Goal: Contribute content: Add original content to the website for others to see

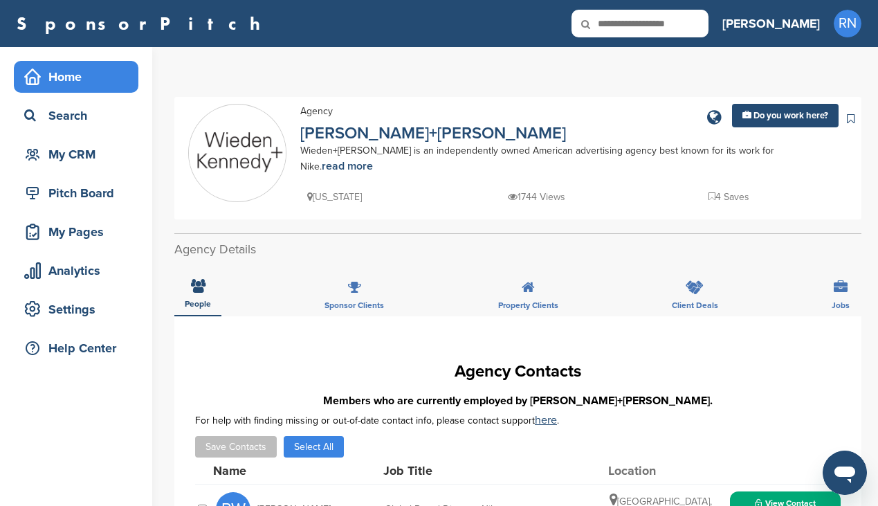
click at [66, 84] on div "Home" at bounding box center [80, 76] width 118 height 25
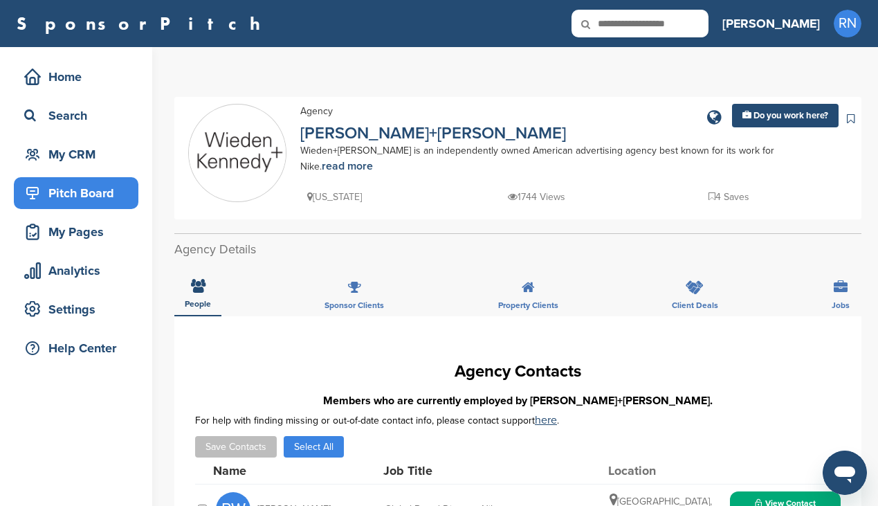
click at [80, 184] on div "Pitch Board" at bounding box center [80, 193] width 118 height 25
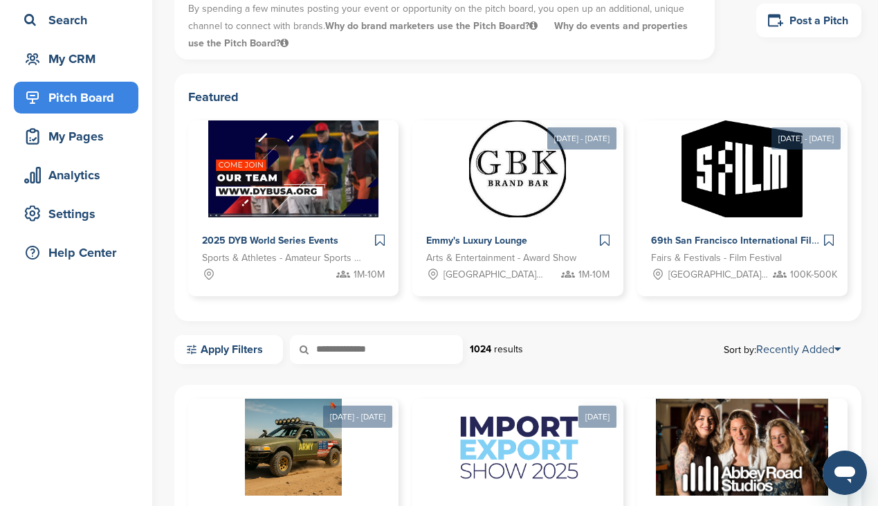
scroll to position [111, 0]
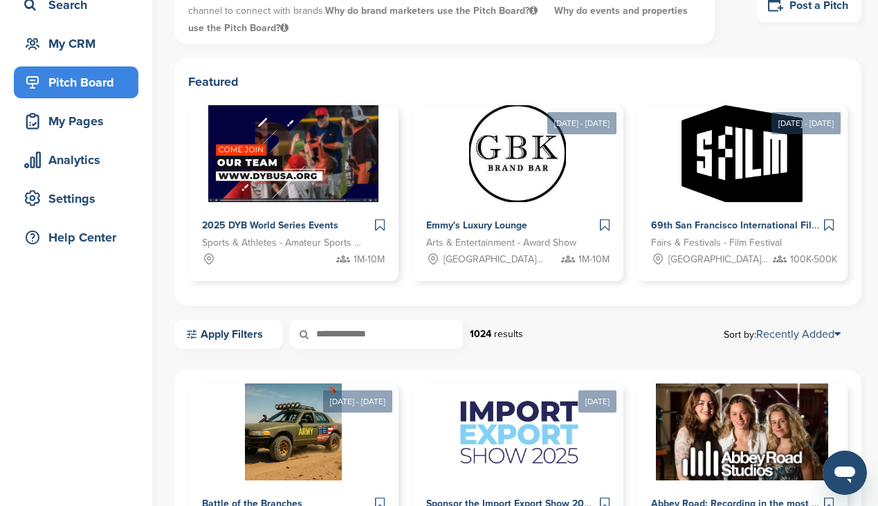
click at [531, 64] on div "Featured 2025 DYB World Series Events Sports & Athletes - Amateur Sports League…" at bounding box center [517, 182] width 687 height 248
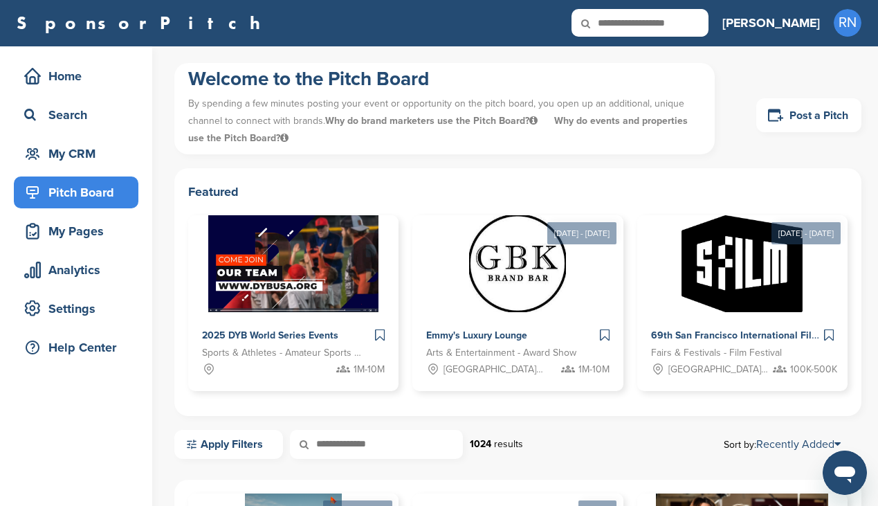
scroll to position [0, 0]
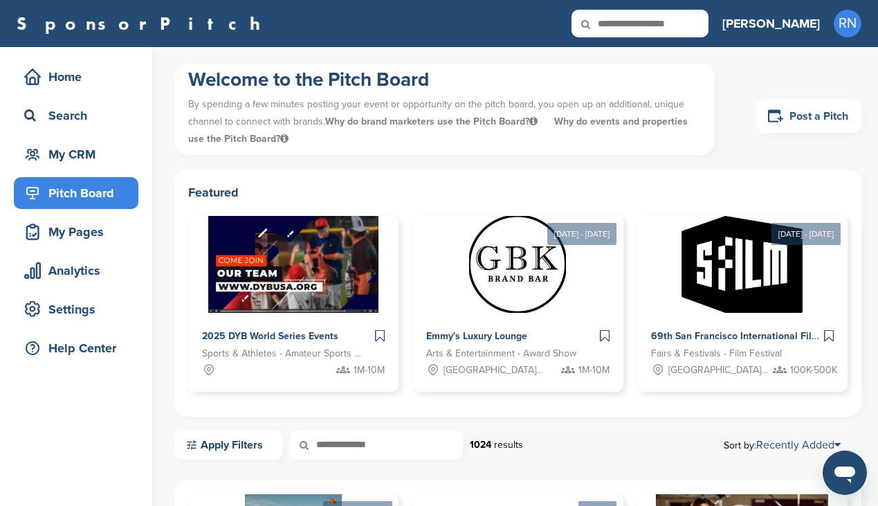
click at [802, 120] on link "Post a Pitch" at bounding box center [808, 116] width 105 height 34
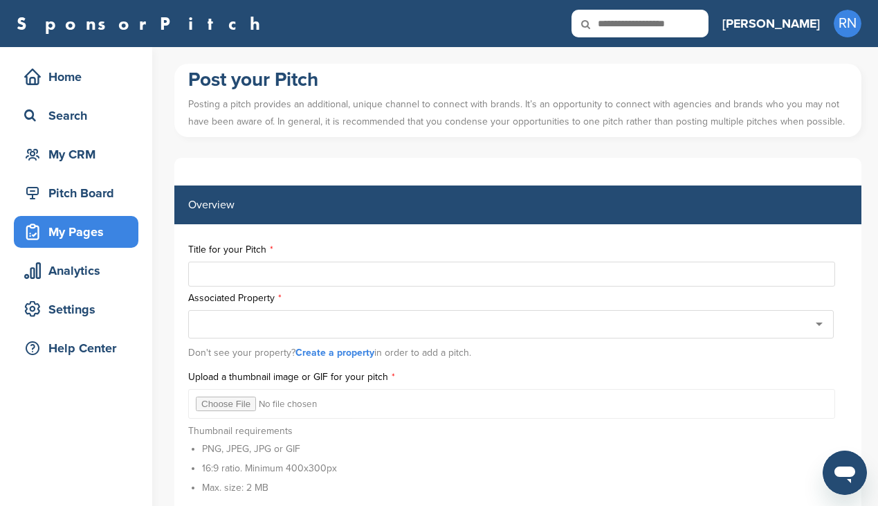
click at [213, 276] on input "text" at bounding box center [511, 273] width 647 height 25
type input "********"
click at [231, 324] on div at bounding box center [510, 324] width 645 height 28
click at [797, 327] on div at bounding box center [510, 324] width 645 height 28
click at [823, 326] on div at bounding box center [510, 324] width 645 height 28
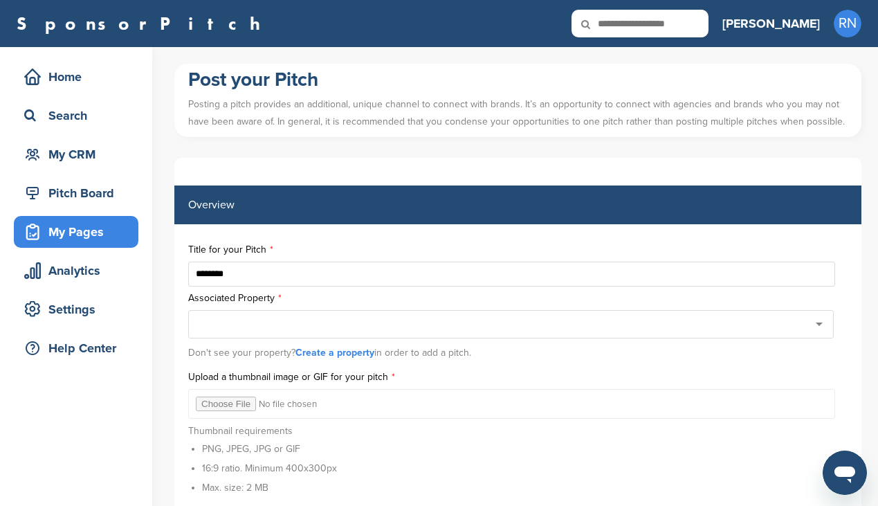
click at [822, 326] on div at bounding box center [510, 324] width 645 height 28
type input "*"
type input "******"
click at [629, 299] on label "Associated Property" at bounding box center [517, 298] width 659 height 10
click at [622, 328] on div at bounding box center [510, 324] width 645 height 28
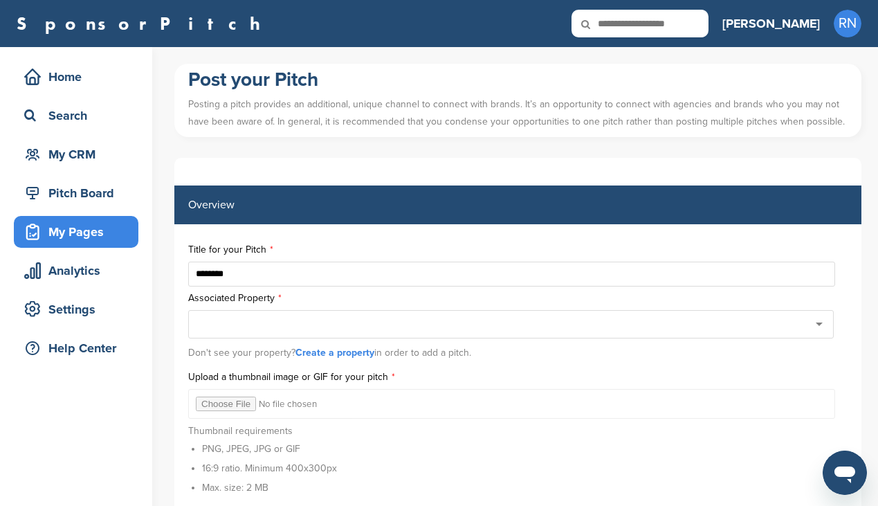
click at [328, 355] on link "Create a property" at bounding box center [334, 352] width 79 height 12
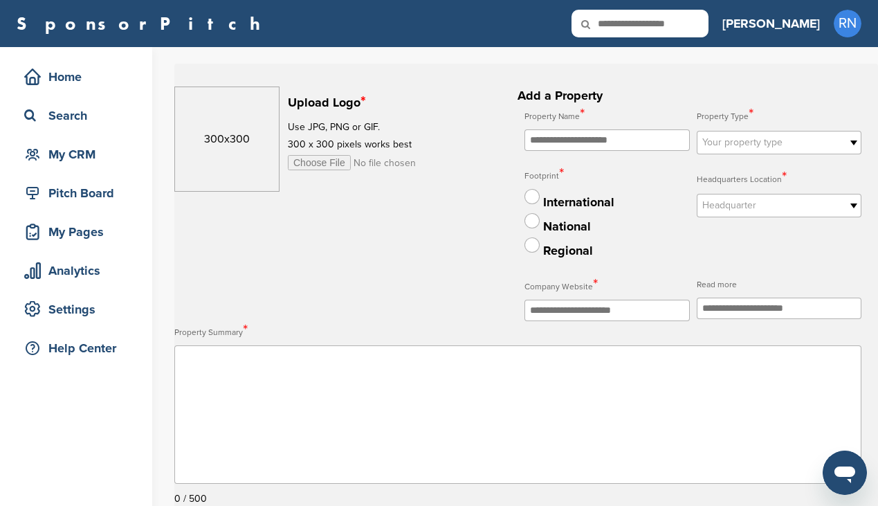
click at [558, 145] on input "text" at bounding box center [606, 139] width 165 height 21
type input "********"
click at [760, 149] on span "Your property type" at bounding box center [770, 142] width 136 height 17
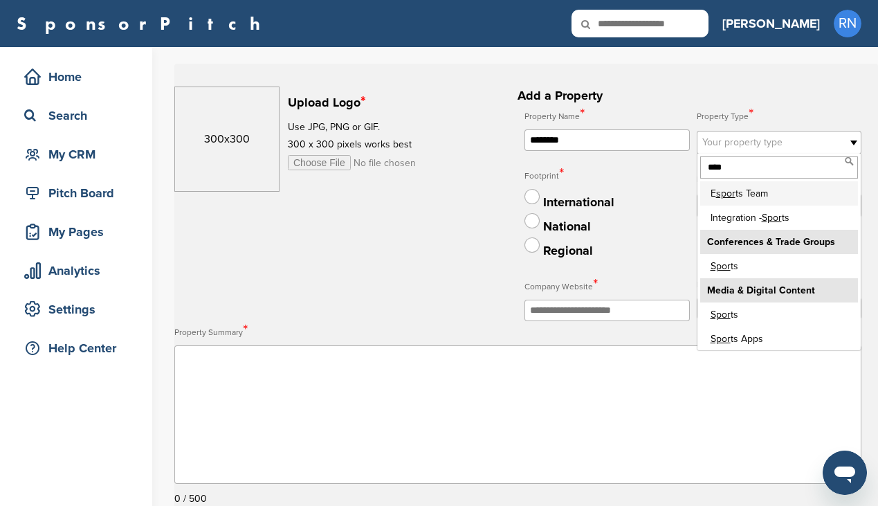
scroll to position [28, 0]
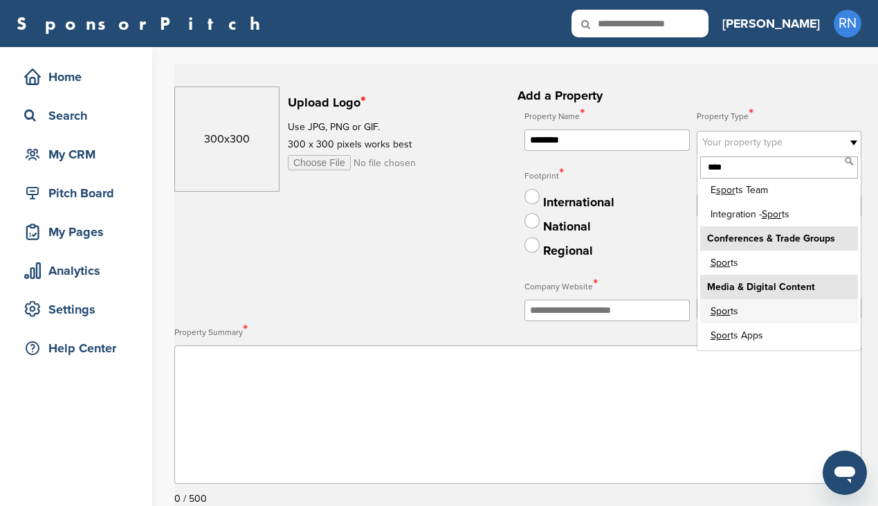
type input "****"
click at [765, 315] on li "Spor ts" at bounding box center [779, 311] width 158 height 24
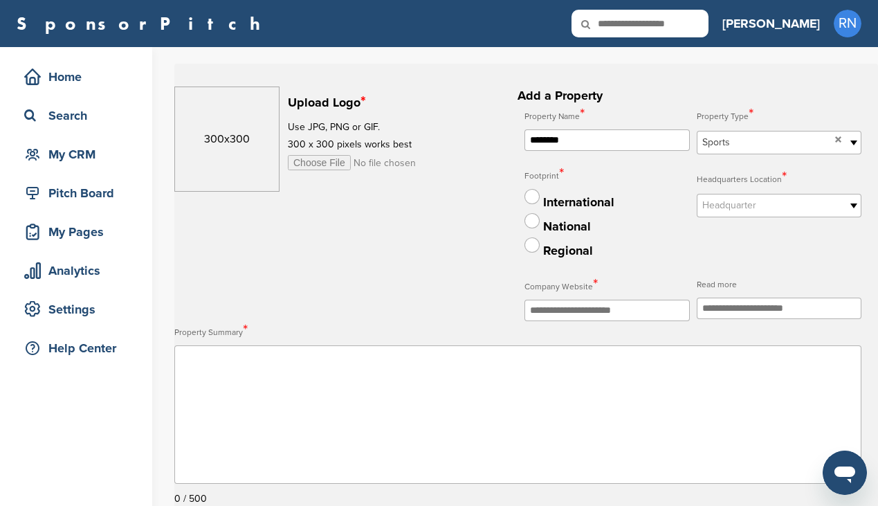
click at [794, 207] on span "Headquarter" at bounding box center [770, 205] width 136 height 17
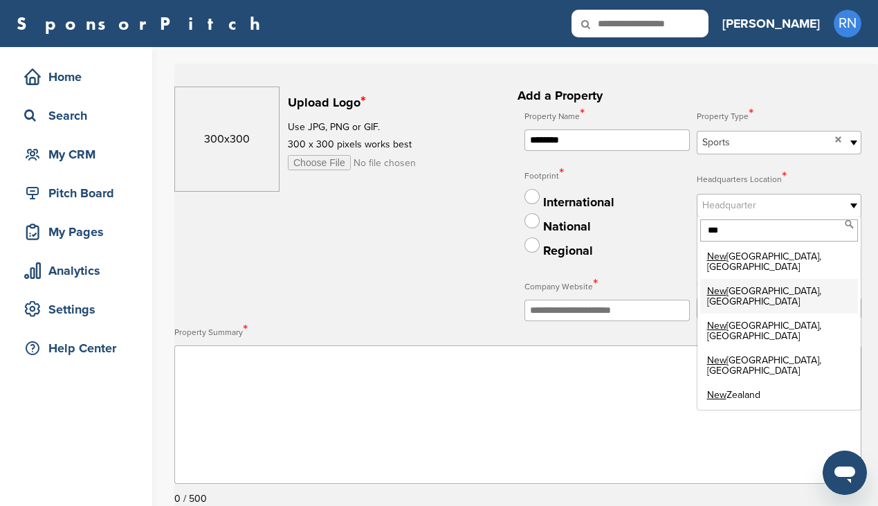
type input "***"
click at [758, 281] on li "New Jersey, USA" at bounding box center [779, 296] width 158 height 35
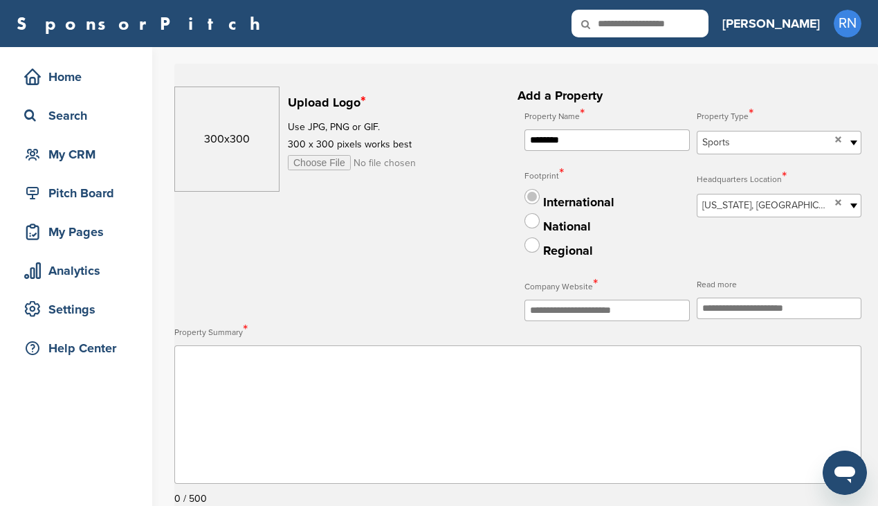
click at [533, 197] on label at bounding box center [531, 196] width 15 height 15
click at [610, 315] on input "text" at bounding box center [606, 309] width 165 height 21
type input "********"
click at [761, 309] on input "text" at bounding box center [778, 307] width 165 height 21
click at [615, 387] on textarea at bounding box center [517, 414] width 687 height 138
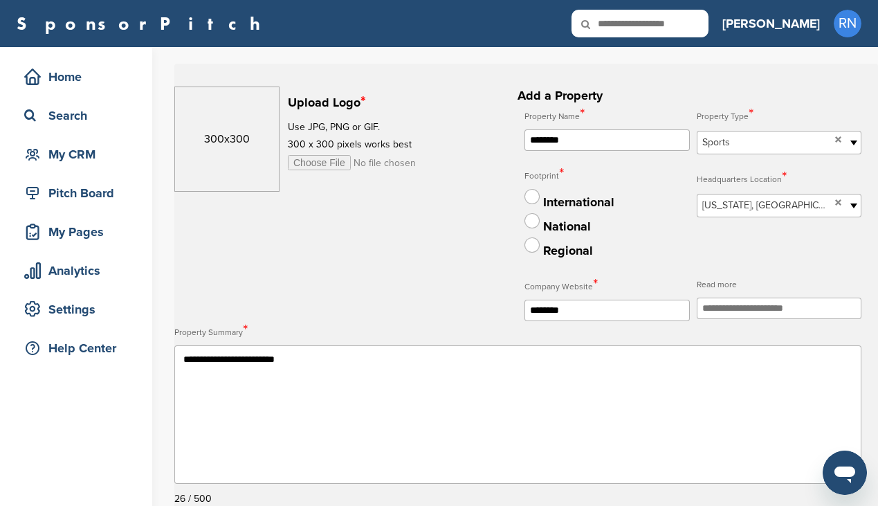
type textarea "**********"
click at [676, 342] on label "Property Summary *" at bounding box center [517, 331] width 687 height 21
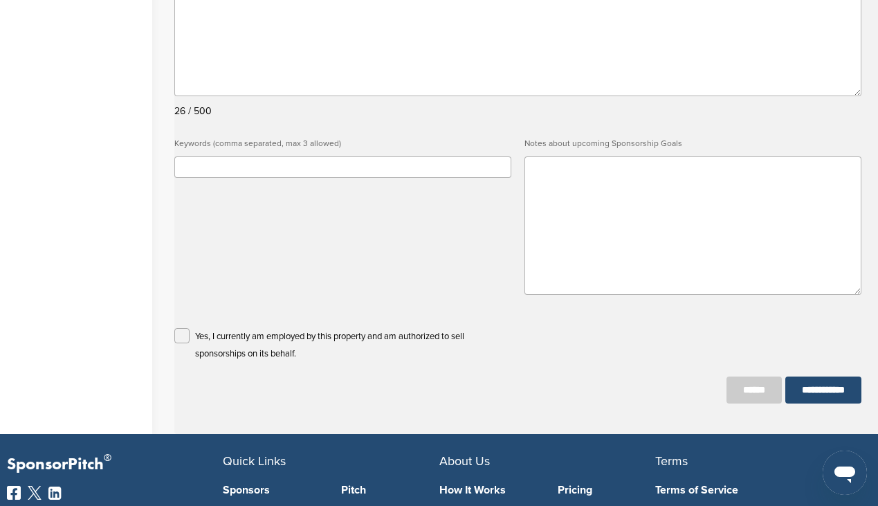
scroll to position [415, 0]
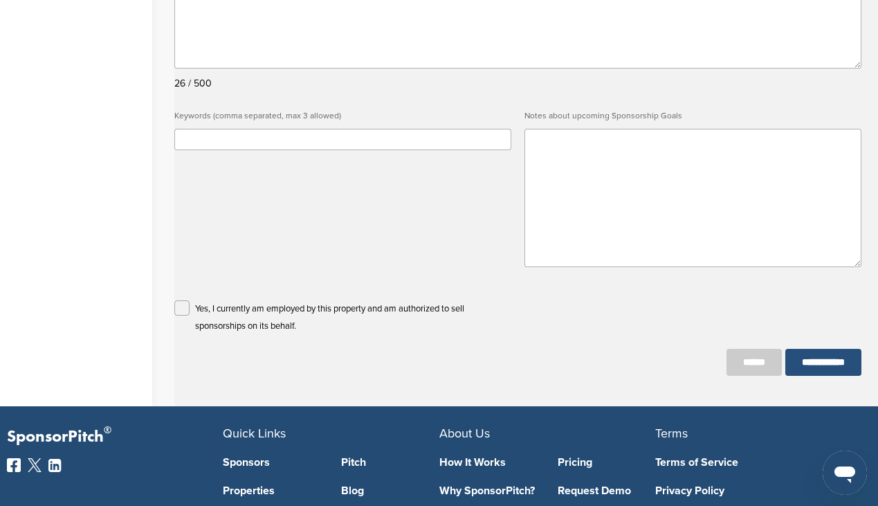
click at [817, 372] on input "**********" at bounding box center [823, 362] width 76 height 27
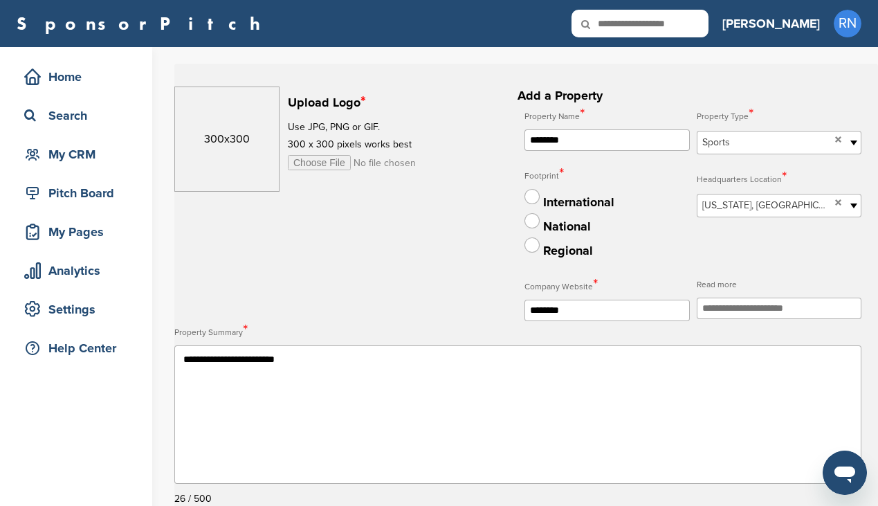
scroll to position [0, 0]
click at [321, 165] on input "file" at bounding box center [394, 162] width 212 height 15
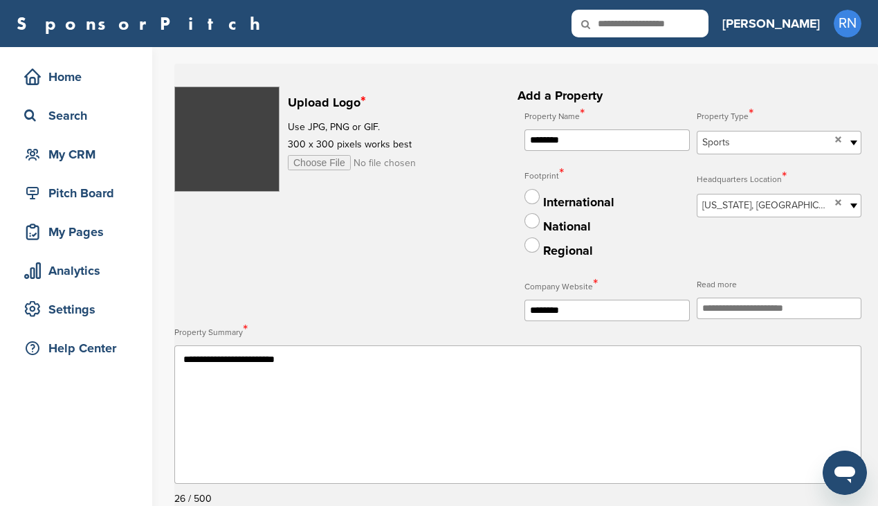
click at [315, 164] on input "file" at bounding box center [394, 162] width 212 height 15
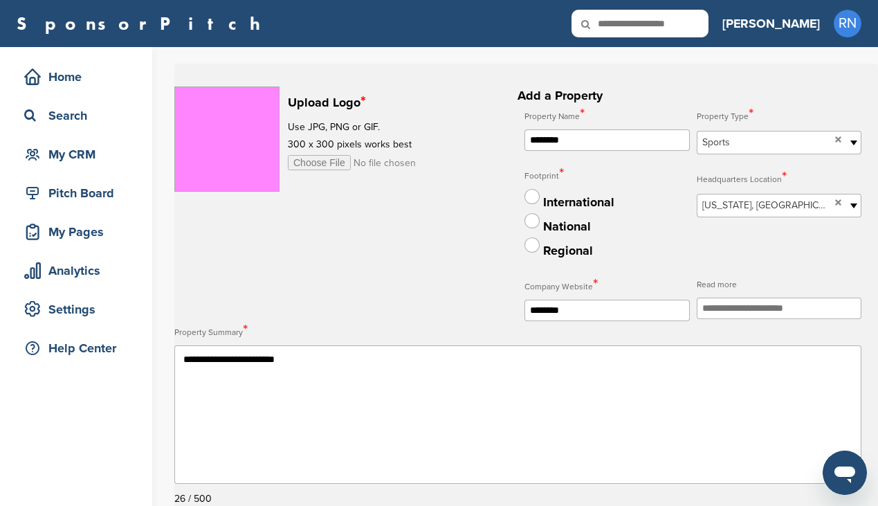
click at [322, 161] on input "file" at bounding box center [394, 162] width 212 height 15
type input "**********"
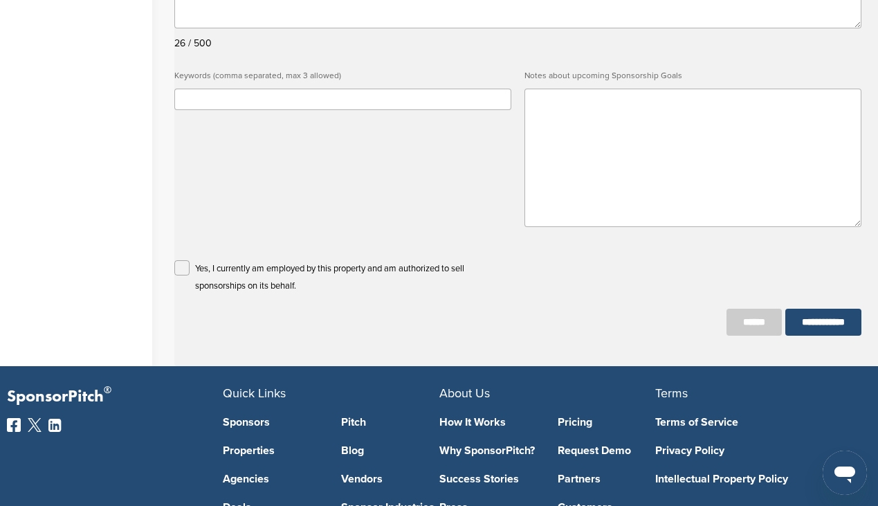
scroll to position [470, 0]
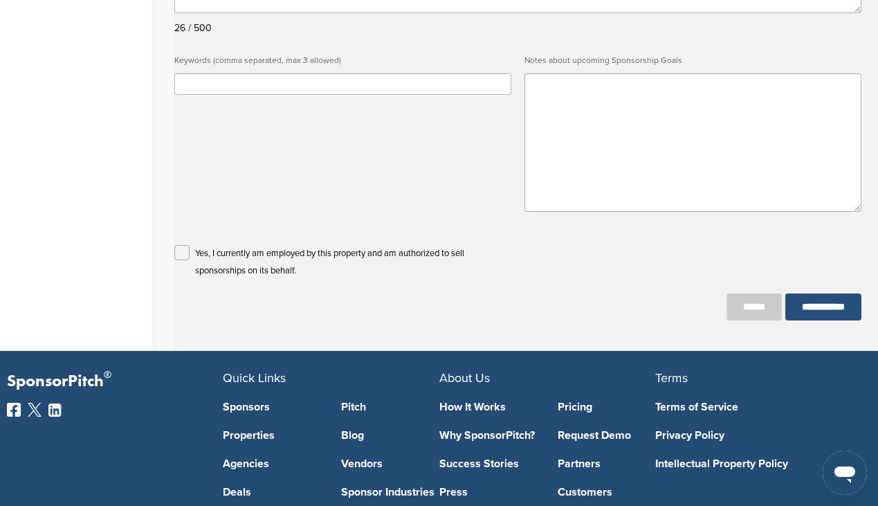
click at [811, 309] on input "**********" at bounding box center [823, 306] width 76 height 27
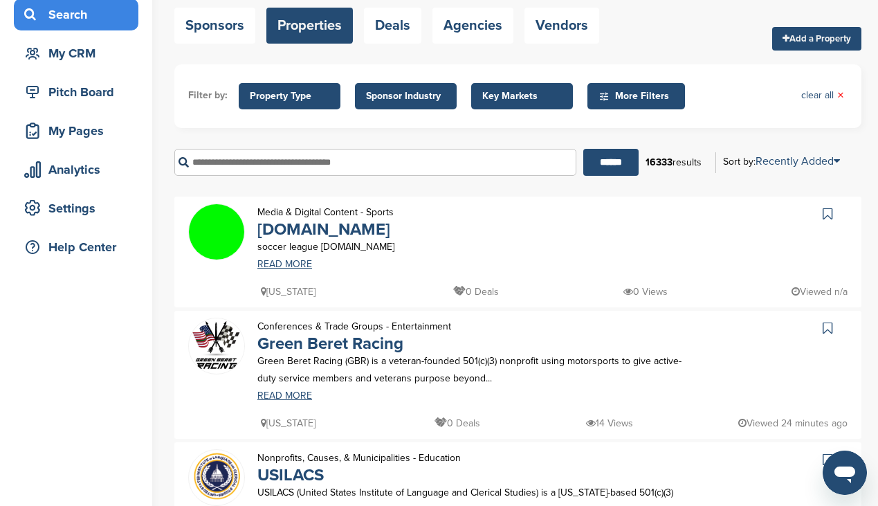
scroll to position [138, 0]
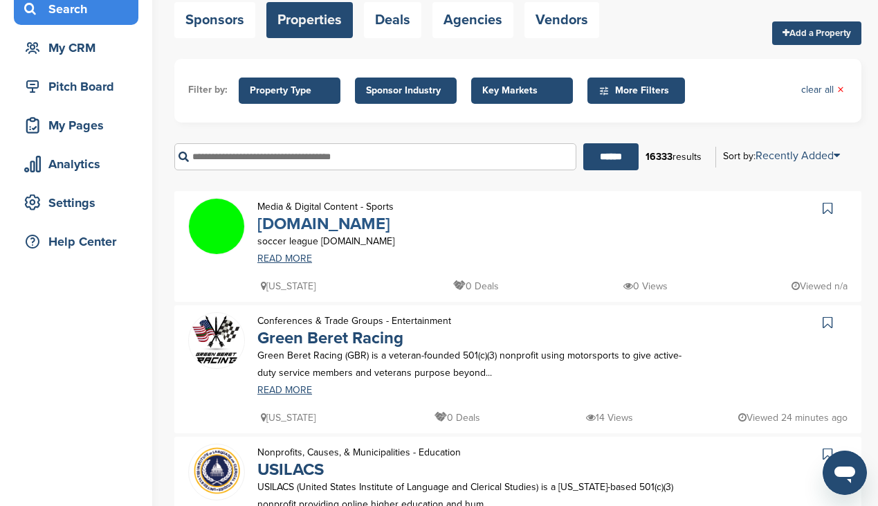
click at [293, 226] on link "[DOMAIN_NAME]" at bounding box center [323, 224] width 133 height 20
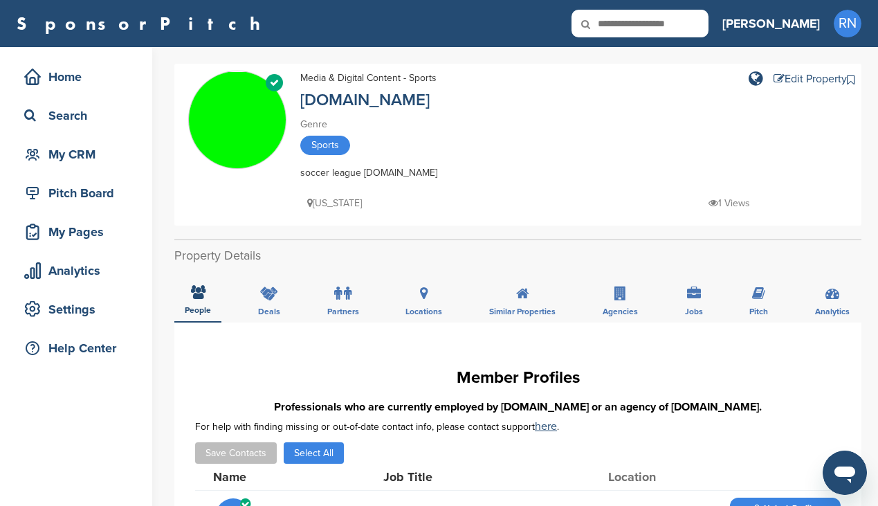
click at [474, 85] on div "Media & Digital Content - Sports" at bounding box center [542, 78] width 484 height 15
click at [338, 102] on link "[DOMAIN_NAME]" at bounding box center [364, 100] width 129 height 20
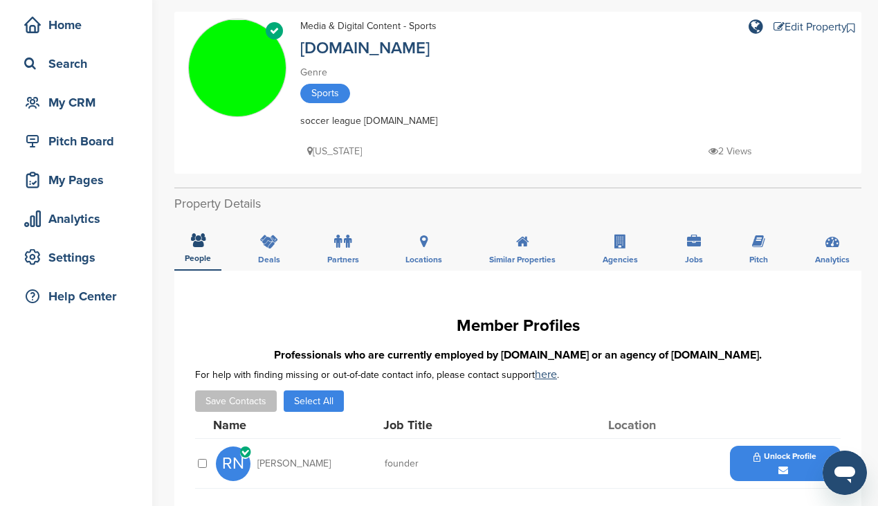
scroll to position [55, 0]
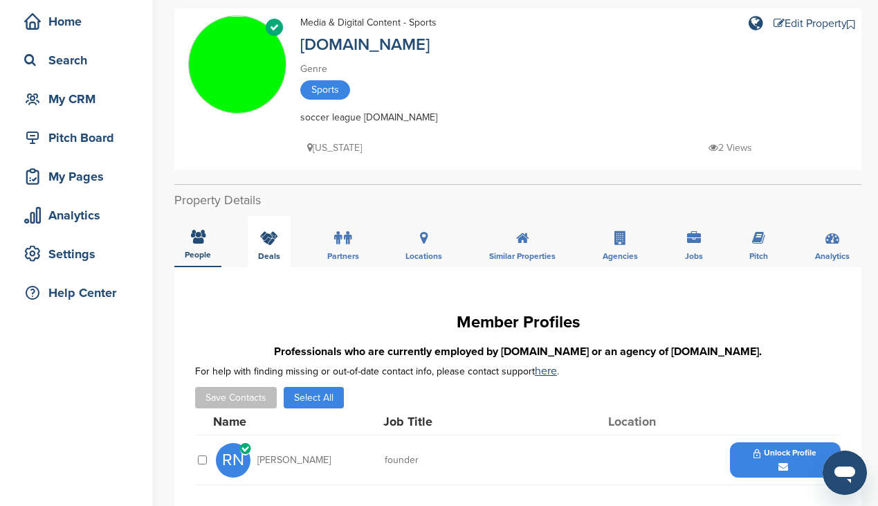
click at [270, 247] on div "Deals" at bounding box center [269, 241] width 43 height 51
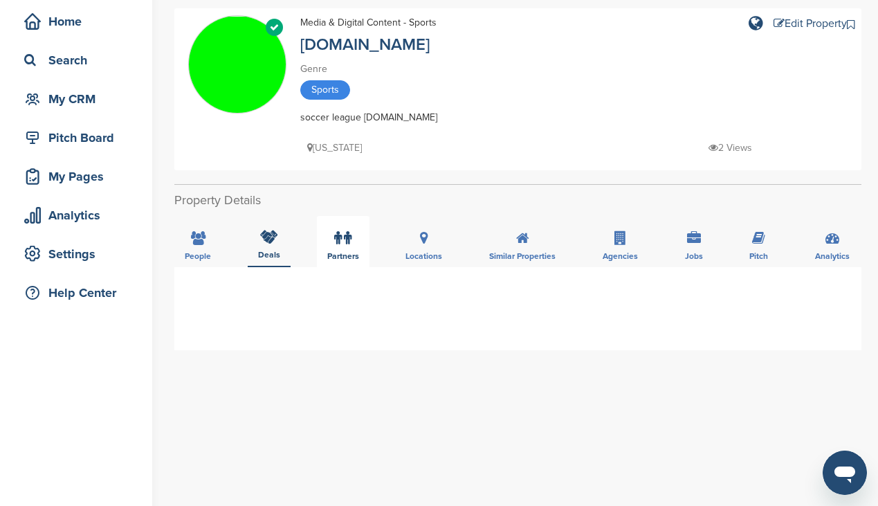
click at [344, 247] on label at bounding box center [342, 238] width 17 height 28
click at [414, 246] on div "Locations" at bounding box center [423, 241] width 57 height 51
click at [534, 244] on div "Similar Properties" at bounding box center [522, 241] width 87 height 51
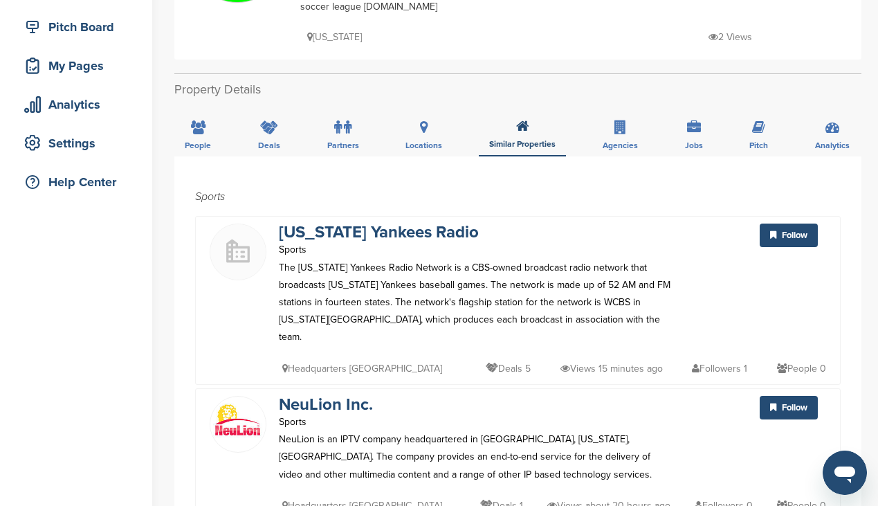
scroll to position [138, 0]
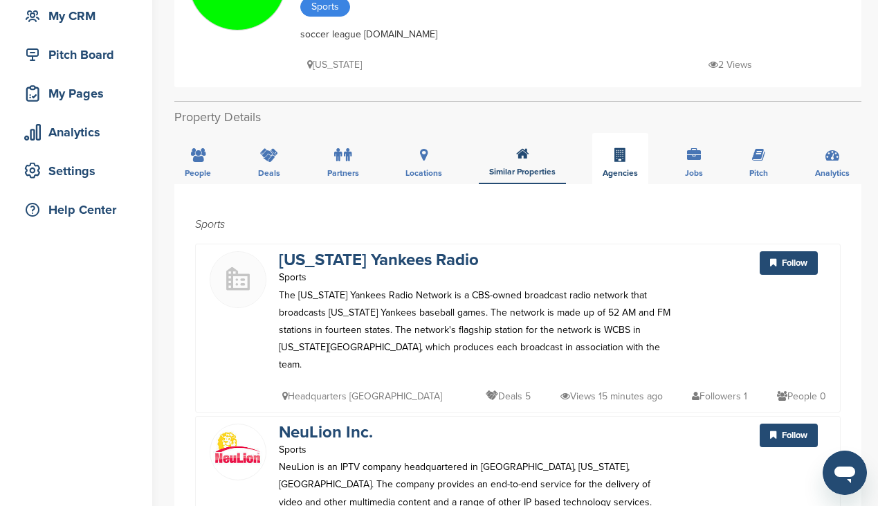
click at [616, 158] on icon at bounding box center [620, 155] width 12 height 14
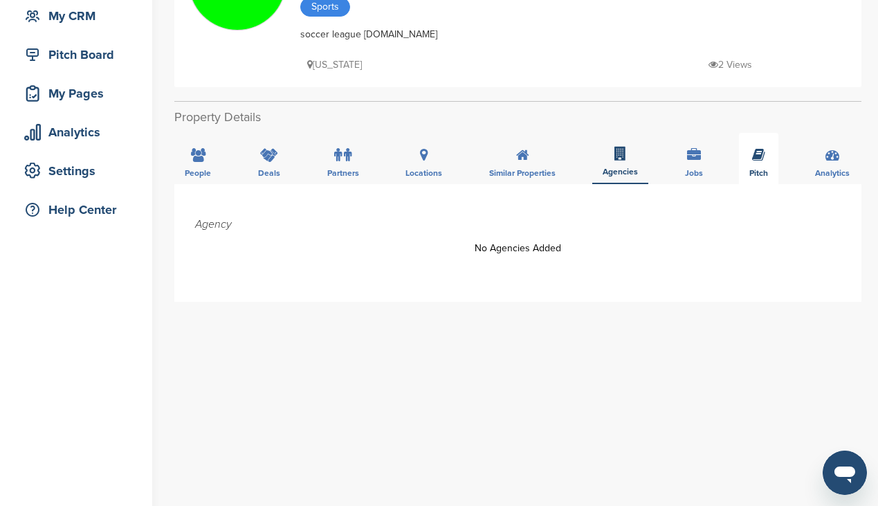
click at [759, 150] on icon at bounding box center [758, 155] width 13 height 14
click at [203, 154] on icon at bounding box center [198, 155] width 15 height 14
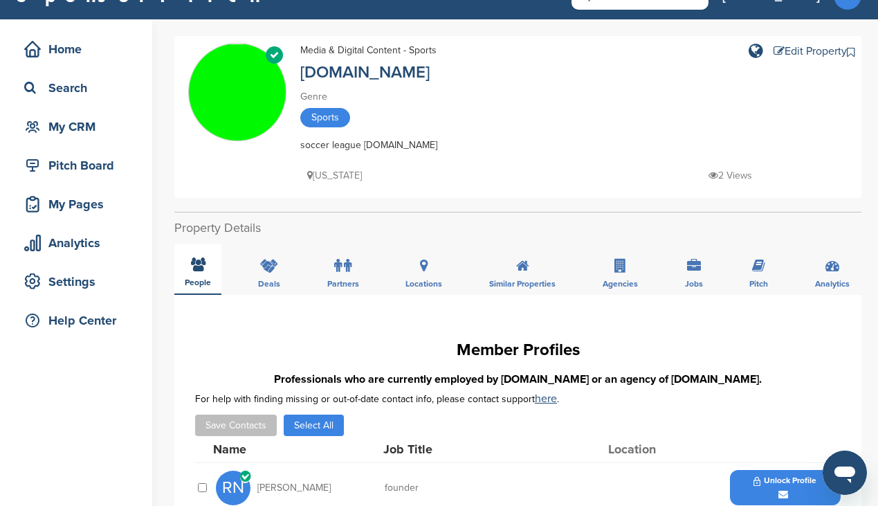
scroll to position [0, 0]
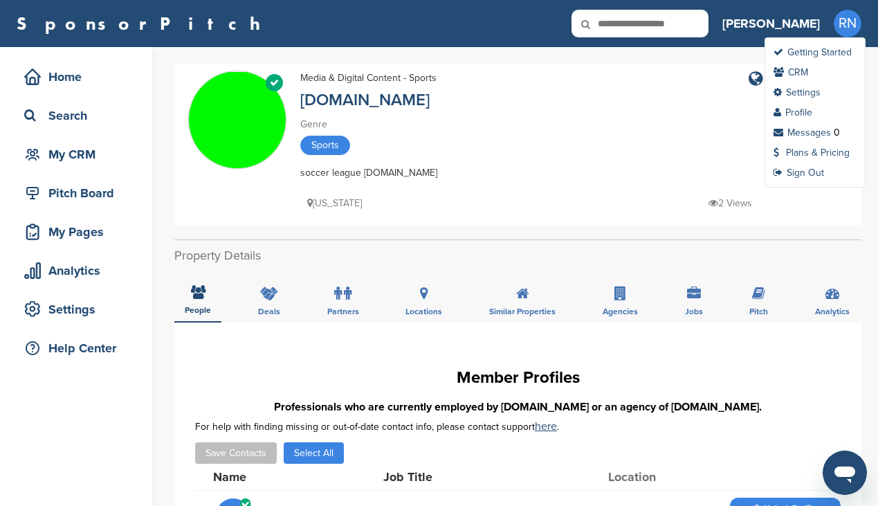
click at [851, 25] on span "RN" at bounding box center [847, 24] width 28 height 28
click at [811, 174] on link "Sign Out" at bounding box center [798, 173] width 50 height 12
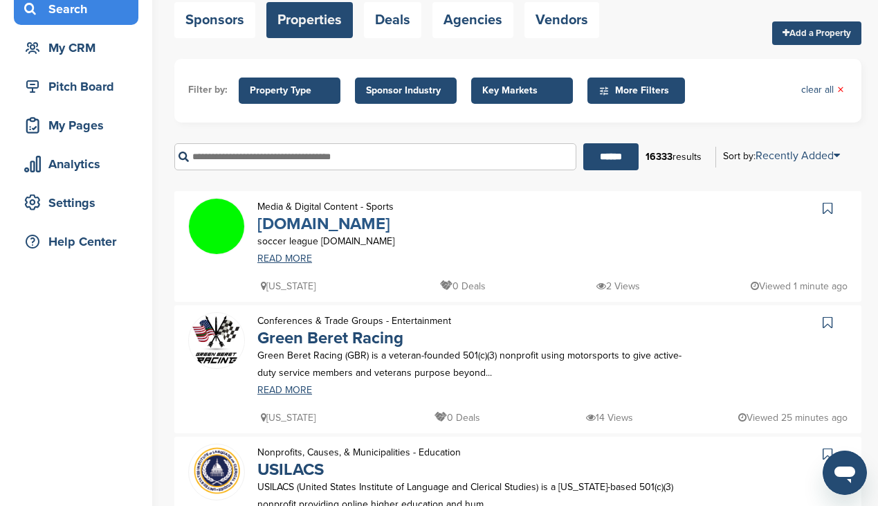
click at [296, 228] on link "rnnm.com" at bounding box center [323, 224] width 133 height 20
click at [298, 230] on link "rnnm.com" at bounding box center [323, 224] width 133 height 20
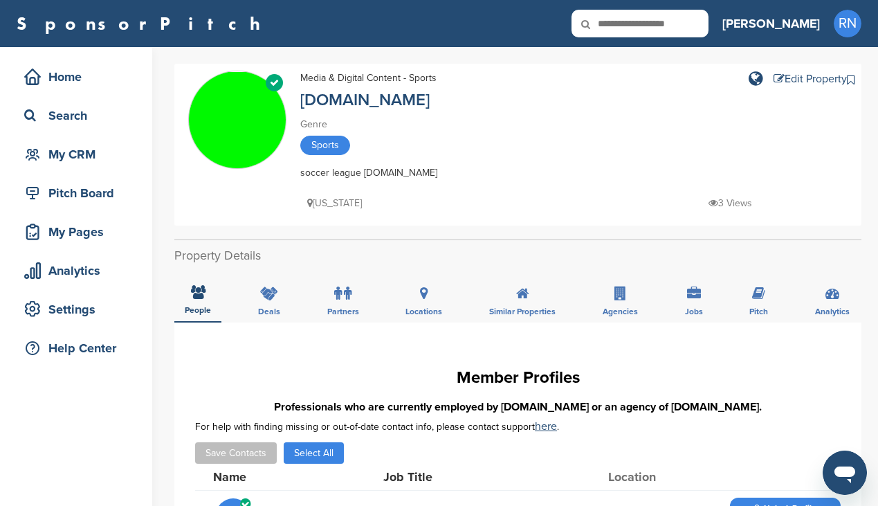
click at [462, 181] on div "[US_STATE] 3 Views" at bounding box center [542, 196] width 484 height 31
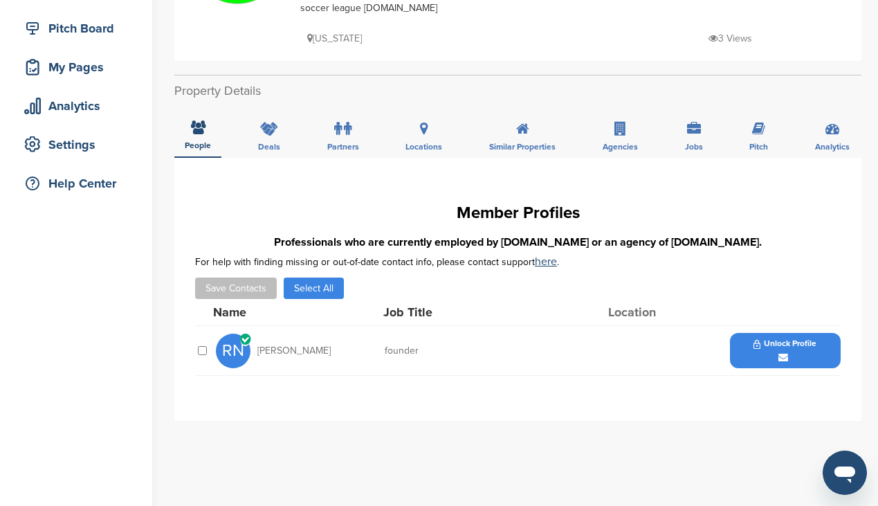
scroll to position [138, 0]
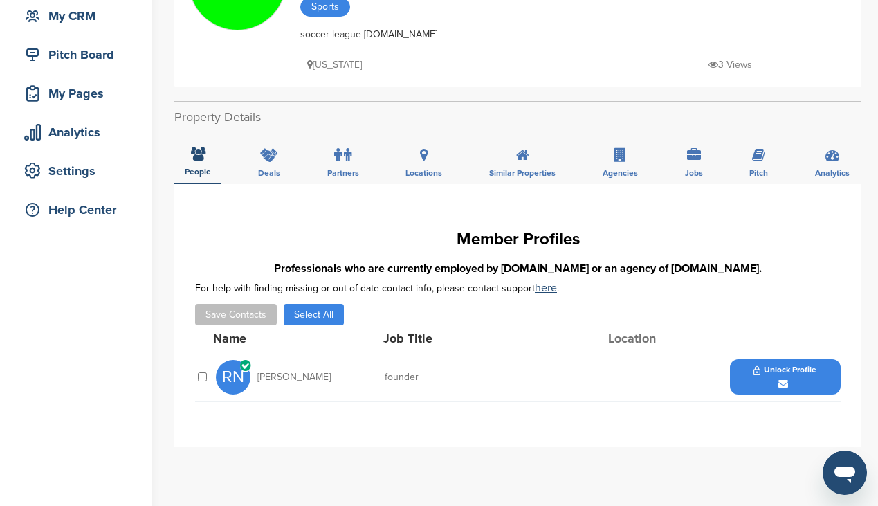
click at [293, 378] on span "[PERSON_NAME]" at bounding box center [293, 377] width 73 height 10
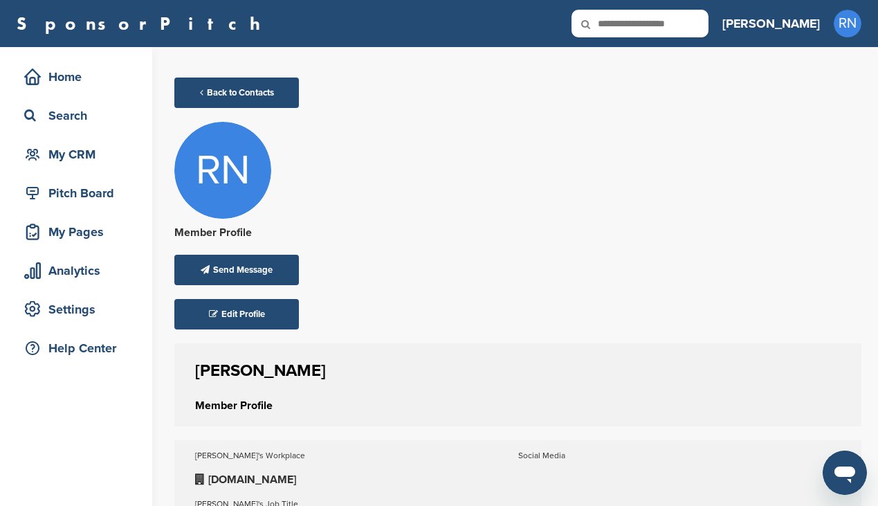
click at [398, 178] on div "Back to Contacts RN Member Profile Send Message Edit Profile robert nicoletti M…" at bounding box center [517, 352] width 687 height 577
click at [205, 90] on link "Back to Contacts" at bounding box center [236, 92] width 124 height 30
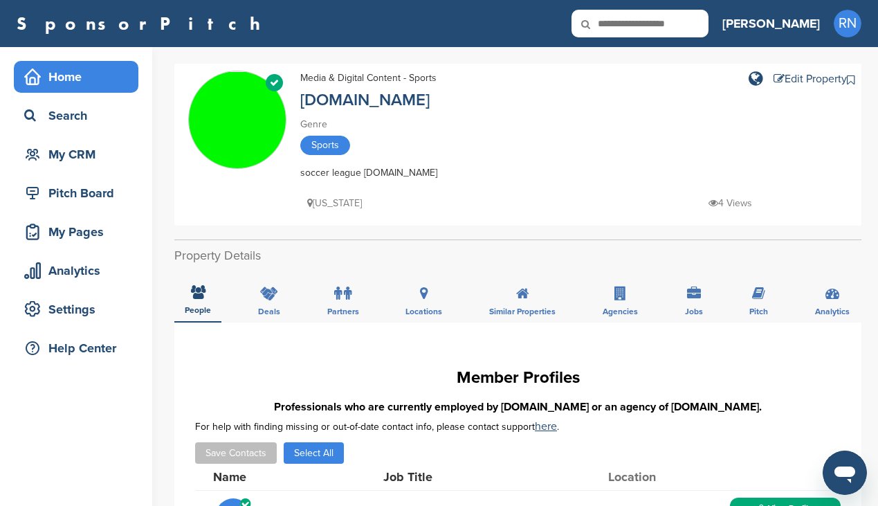
click at [90, 90] on div "Home" at bounding box center [76, 77] width 124 height 32
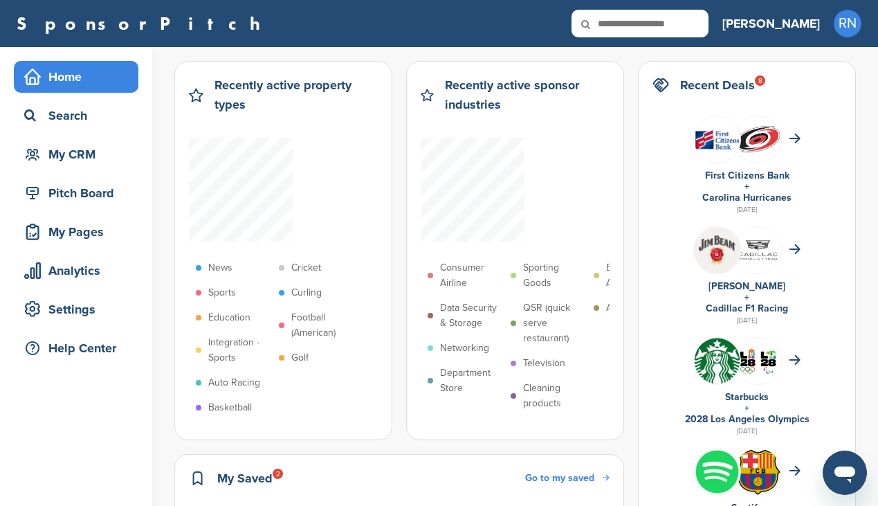
click at [100, 196] on div "Pitch Board" at bounding box center [80, 193] width 118 height 25
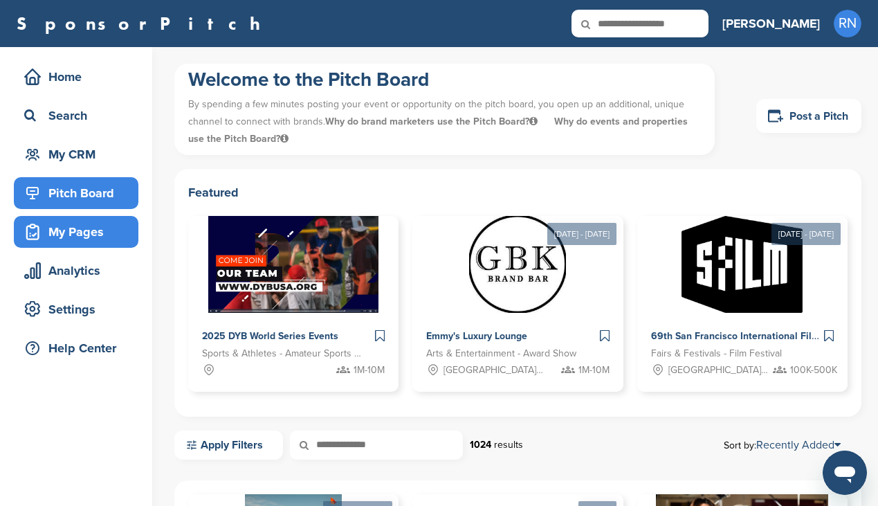
click at [99, 234] on div "My Pages" at bounding box center [80, 231] width 118 height 25
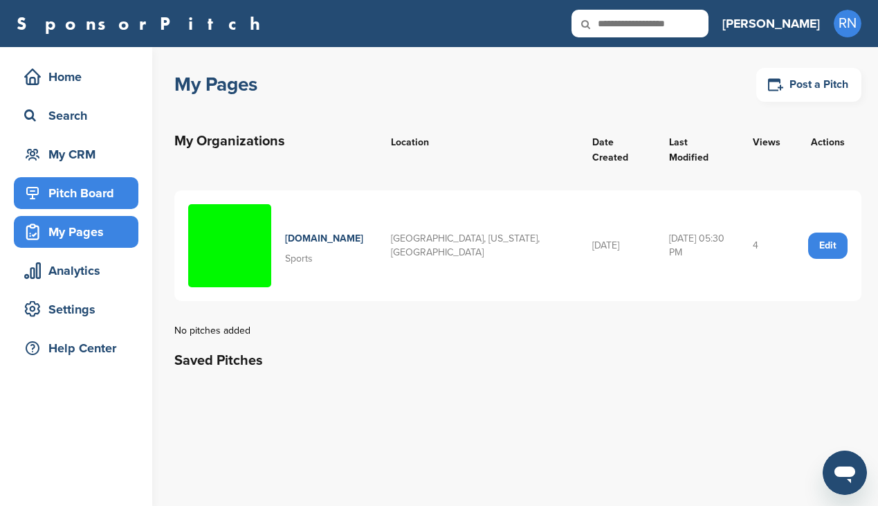
click at [103, 197] on div "Pitch Board" at bounding box center [80, 193] width 118 height 25
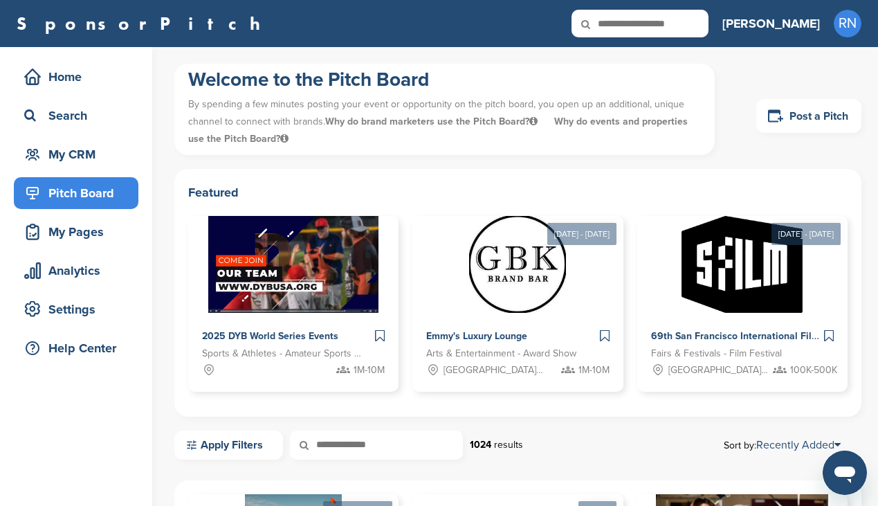
click at [436, 163] on div "Welcome to the Pitch Board By spending a few minutes posting your event or oppo…" at bounding box center [517, 116] width 687 height 105
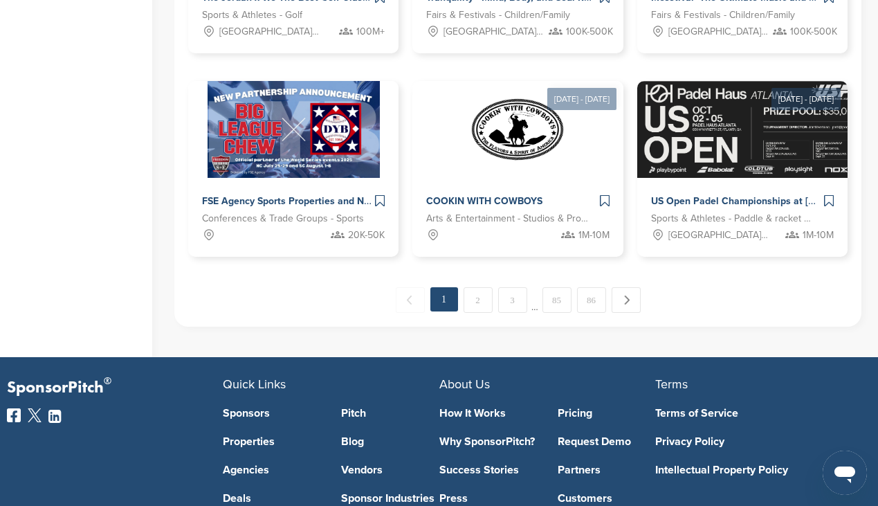
scroll to position [1024, 0]
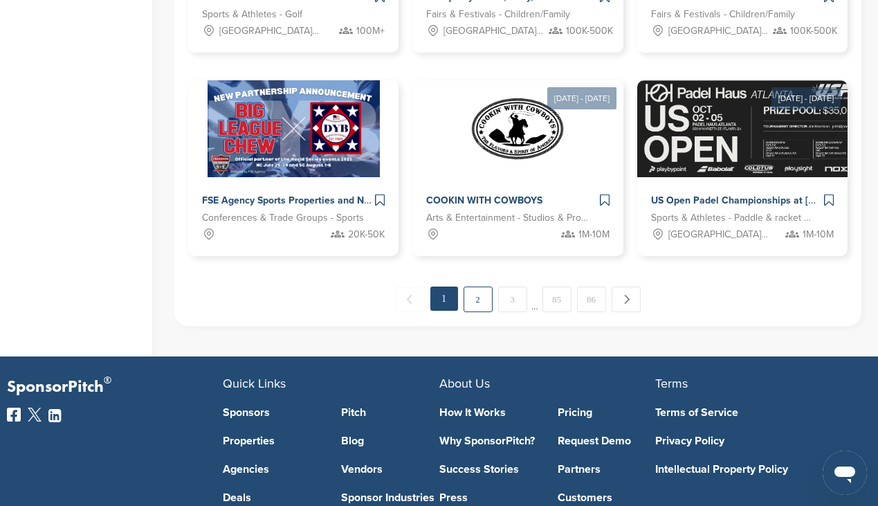
click at [471, 306] on link "2" at bounding box center [477, 299] width 29 height 26
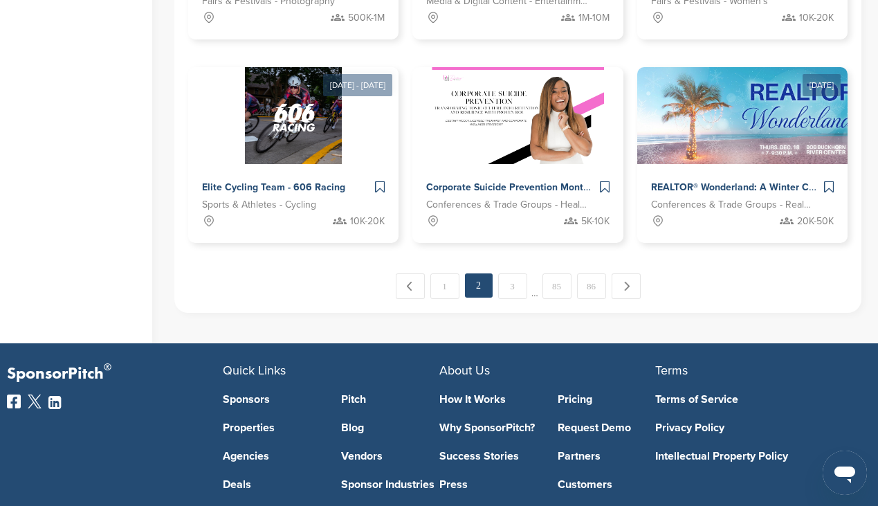
scroll to position [1051, 0]
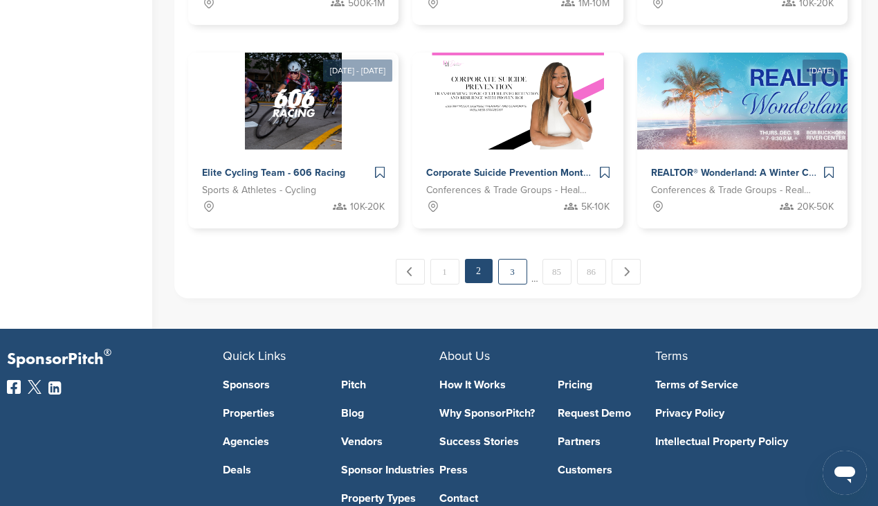
click at [512, 274] on link "3" at bounding box center [512, 272] width 29 height 26
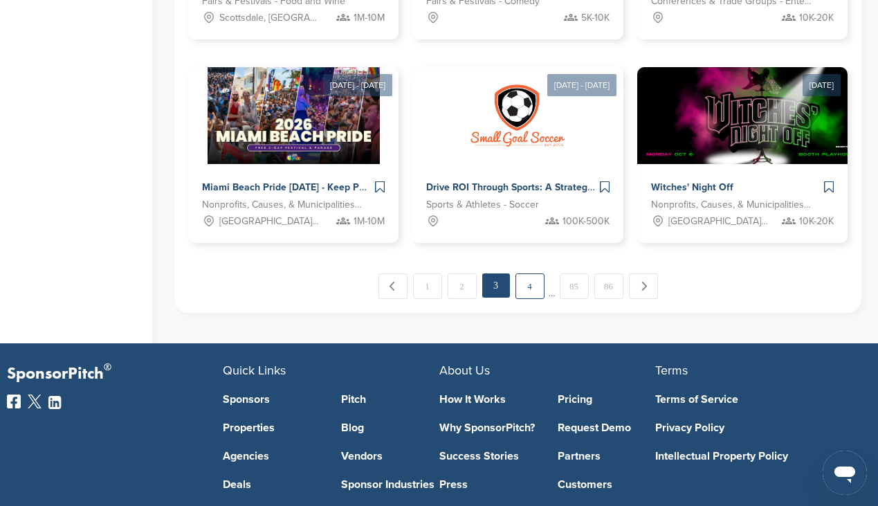
click at [527, 289] on link "4" at bounding box center [529, 286] width 29 height 26
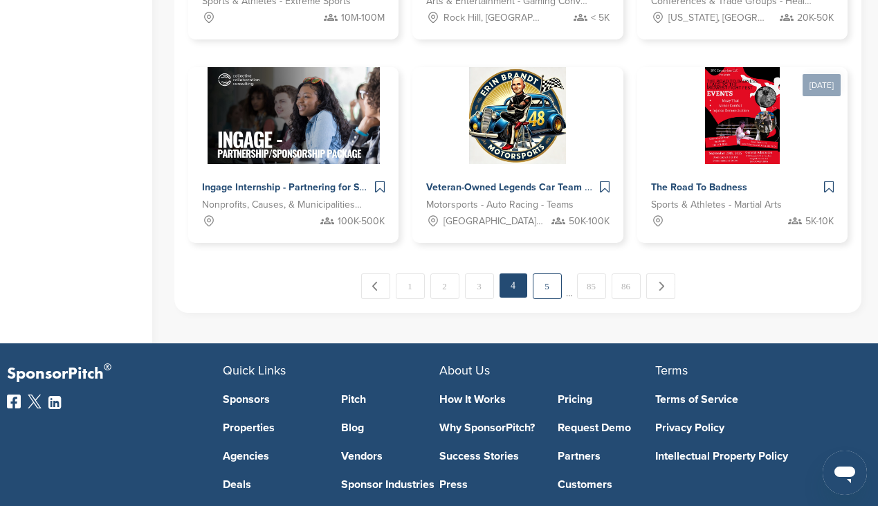
click at [547, 292] on link "5" at bounding box center [547, 286] width 29 height 26
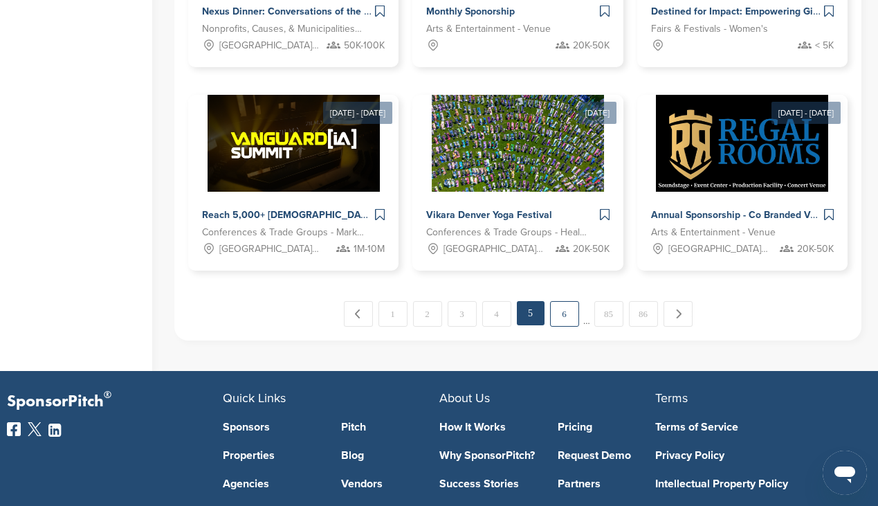
click at [568, 317] on link "6" at bounding box center [564, 314] width 29 height 26
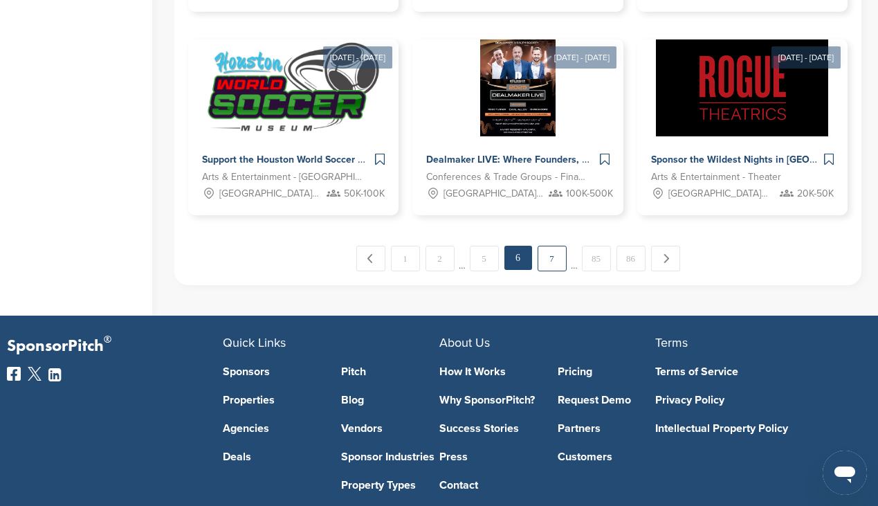
click at [555, 261] on link "7" at bounding box center [551, 259] width 29 height 26
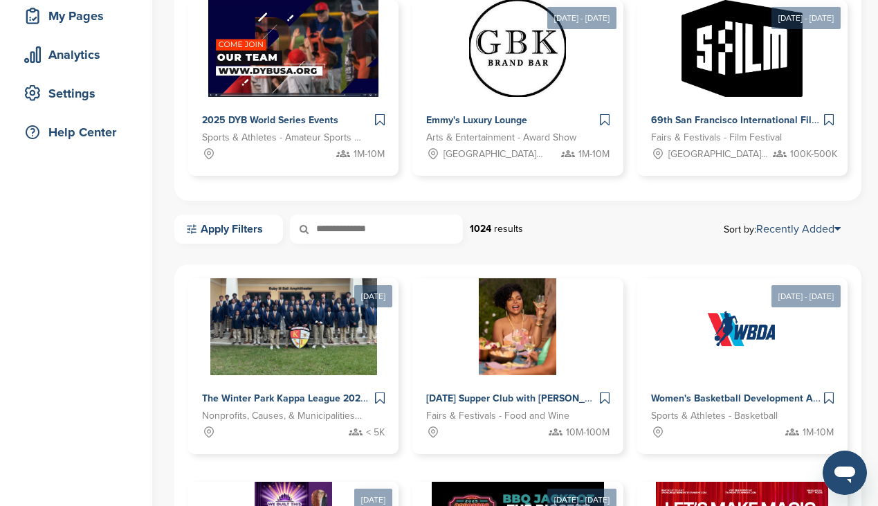
scroll to position [207, 0]
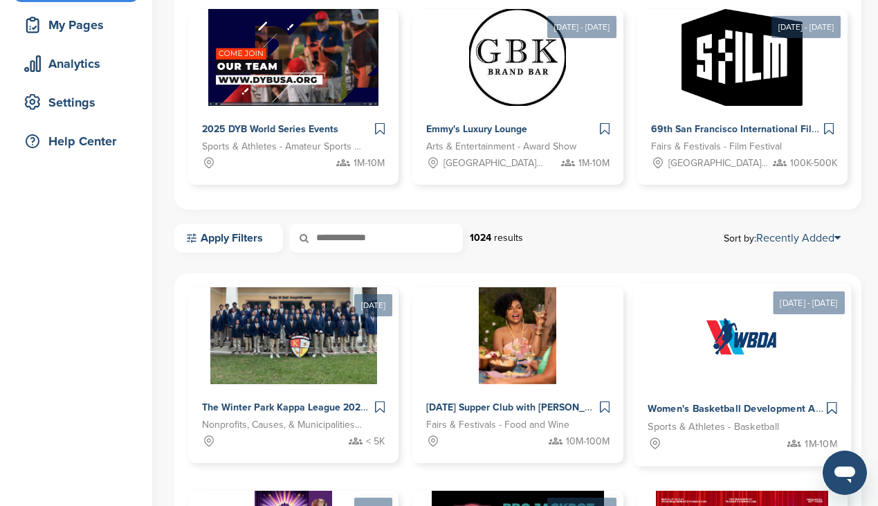
click at [734, 340] on img at bounding box center [742, 334] width 100 height 100
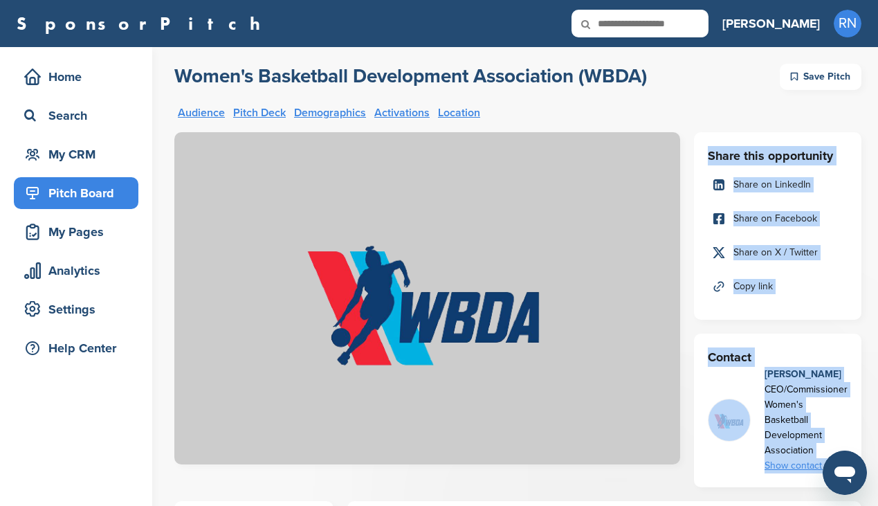
drag, startPoint x: 453, startPoint y: 87, endPoint x: 451, endPoint y: 302, distance: 214.4
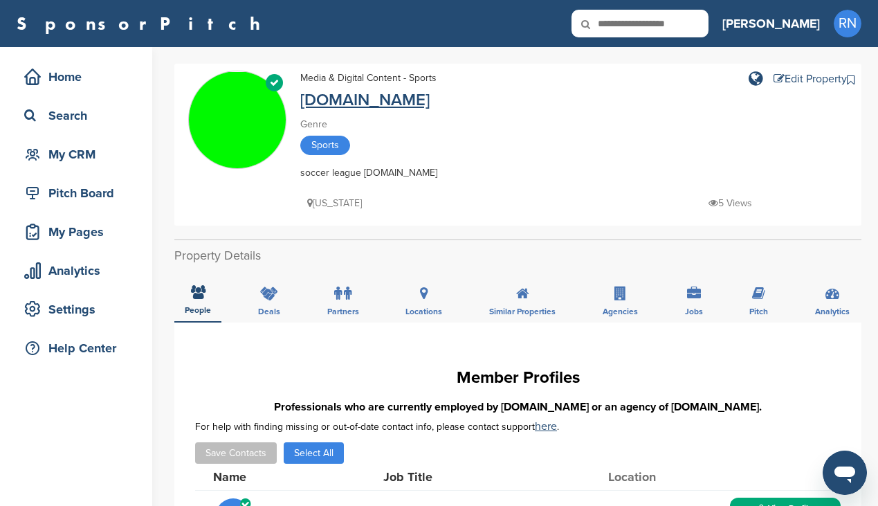
click at [332, 102] on link "[DOMAIN_NAME]" at bounding box center [364, 100] width 129 height 20
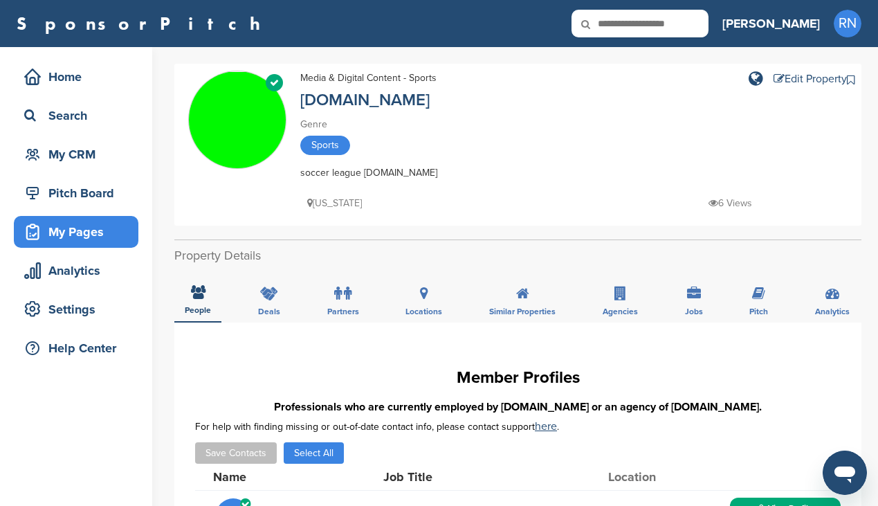
click at [84, 228] on div "My Pages" at bounding box center [80, 231] width 118 height 25
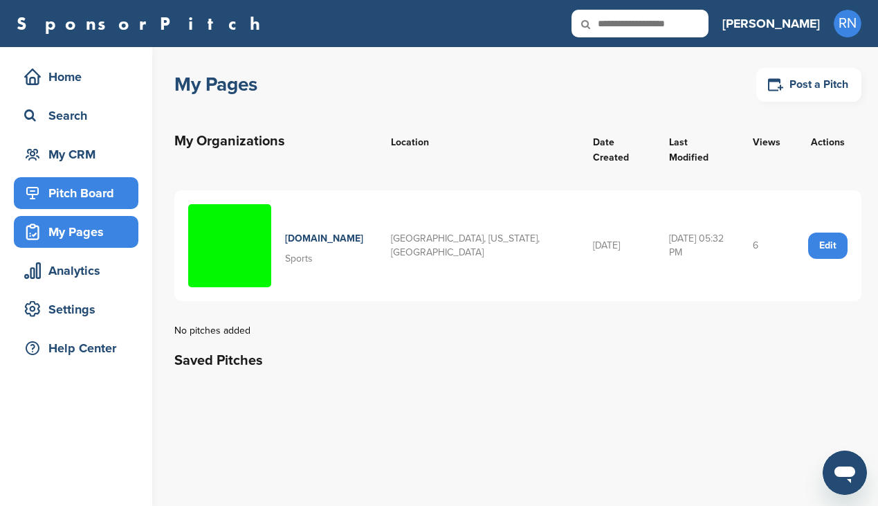
click at [82, 192] on div "Pitch Board" at bounding box center [80, 193] width 118 height 25
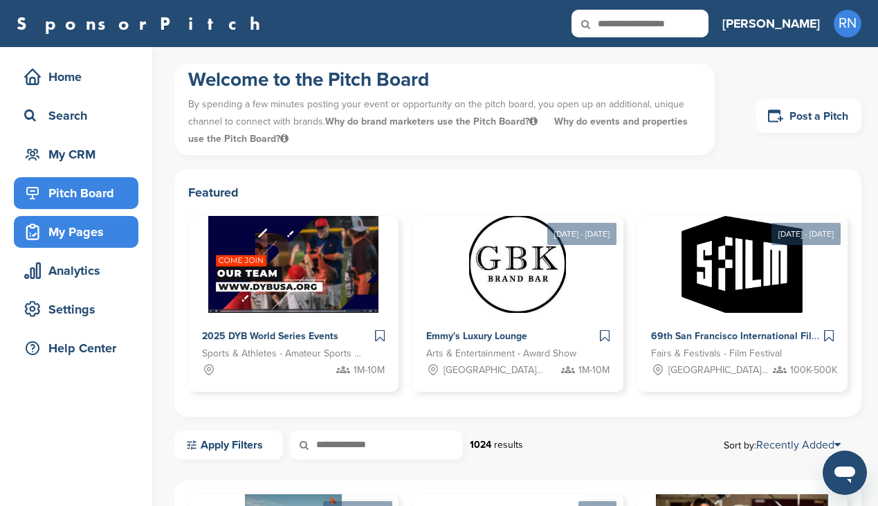
click at [97, 237] on div "My Pages" at bounding box center [80, 231] width 118 height 25
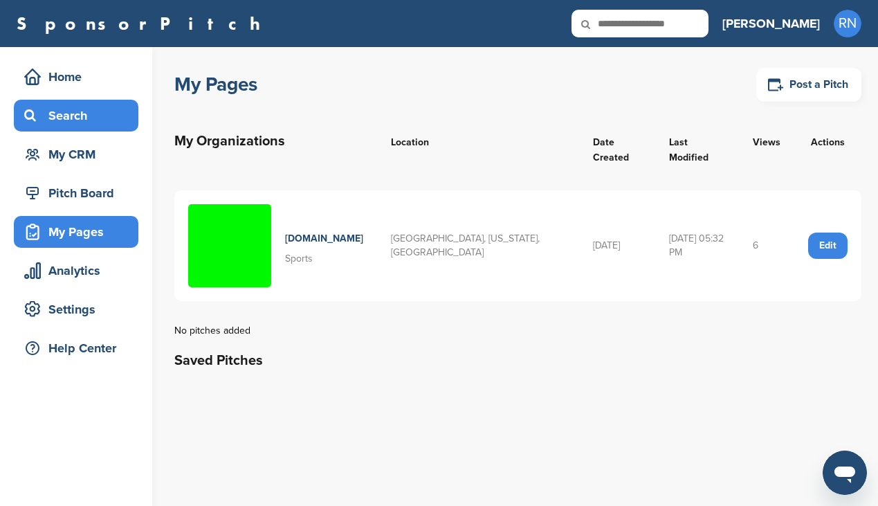
click at [117, 114] on div "Search" at bounding box center [80, 115] width 118 height 25
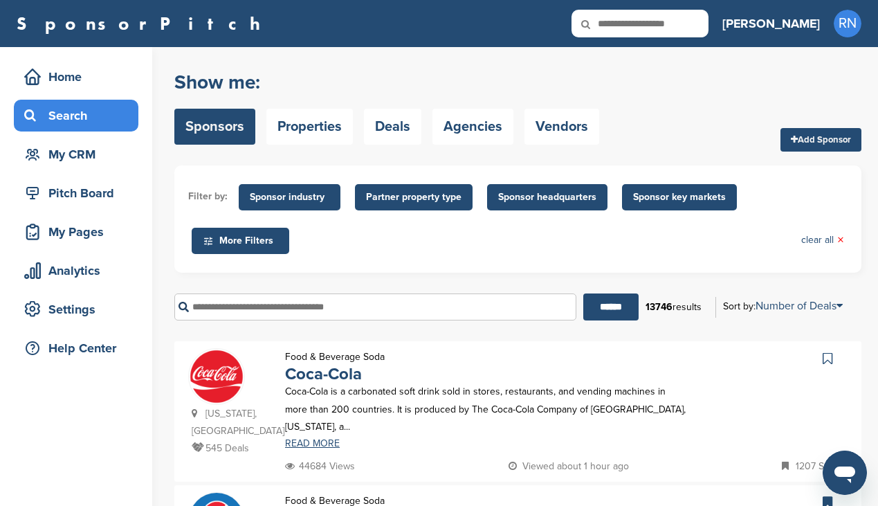
click at [100, 78] on div "Home" at bounding box center [80, 76] width 118 height 25
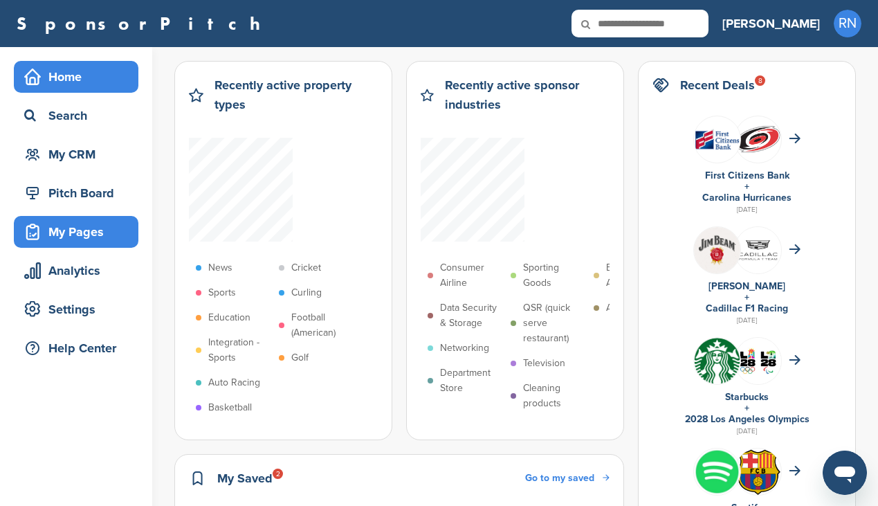
click at [100, 233] on div "My Pages" at bounding box center [80, 231] width 118 height 25
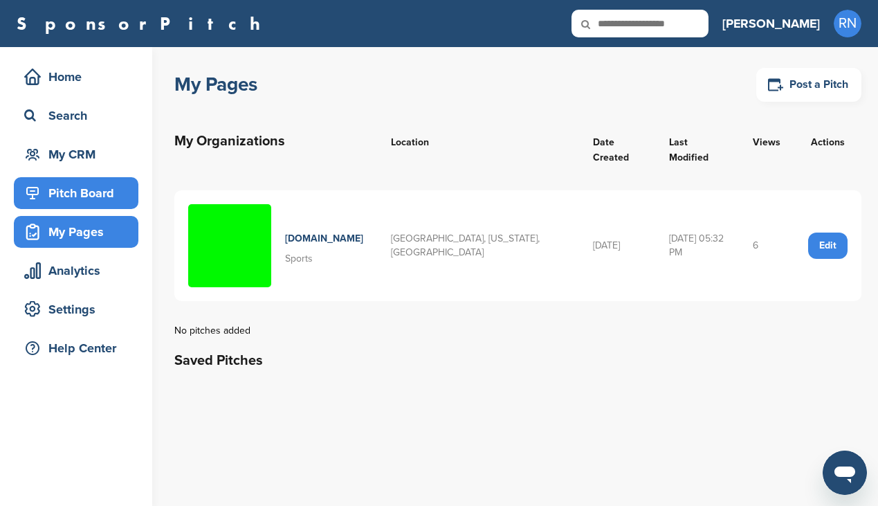
click at [95, 190] on div "Pitch Board" at bounding box center [80, 193] width 118 height 25
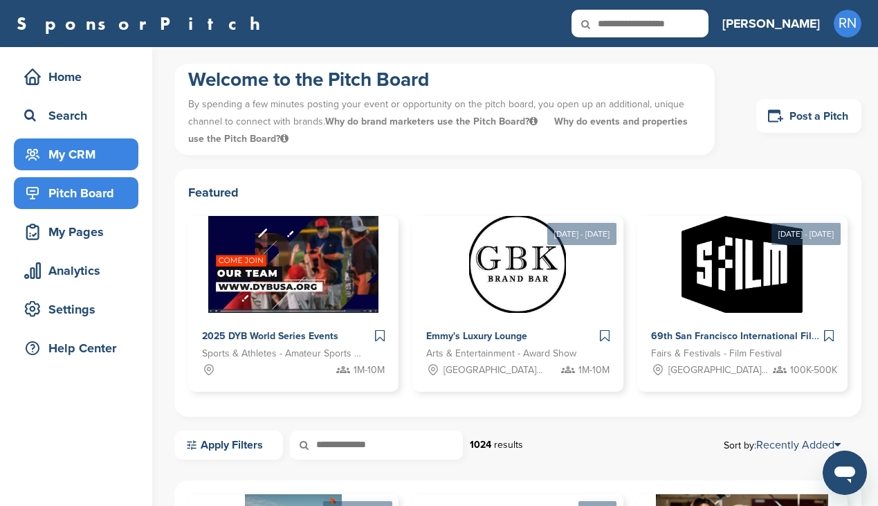
click at [95, 160] on div "My CRM" at bounding box center [80, 154] width 118 height 25
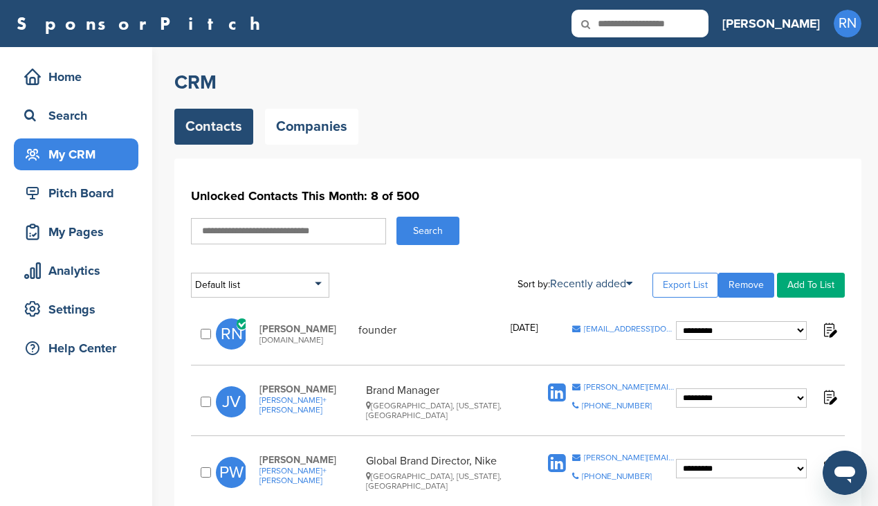
click at [800, 329] on select "**********" at bounding box center [741, 330] width 131 height 19
